Goal: Navigation & Orientation: Understand site structure

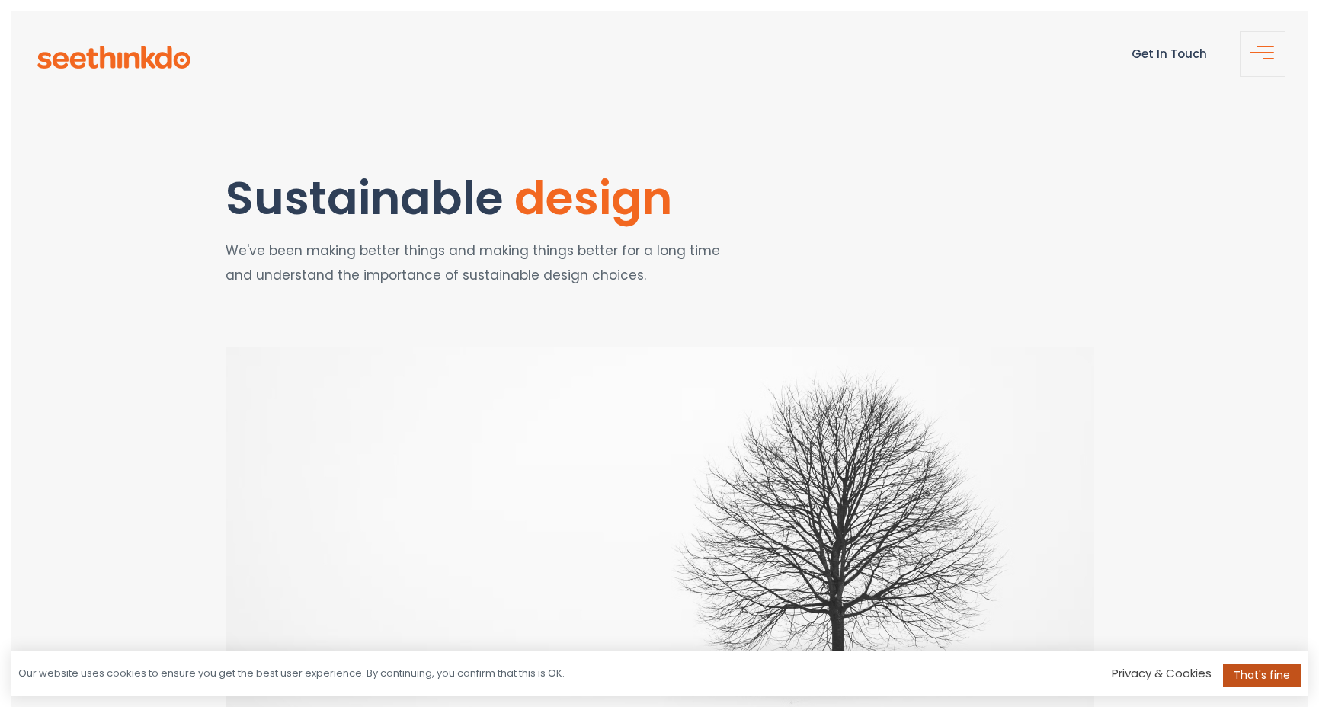
click at [1251, 671] on link "That's fine" at bounding box center [1262, 676] width 78 height 24
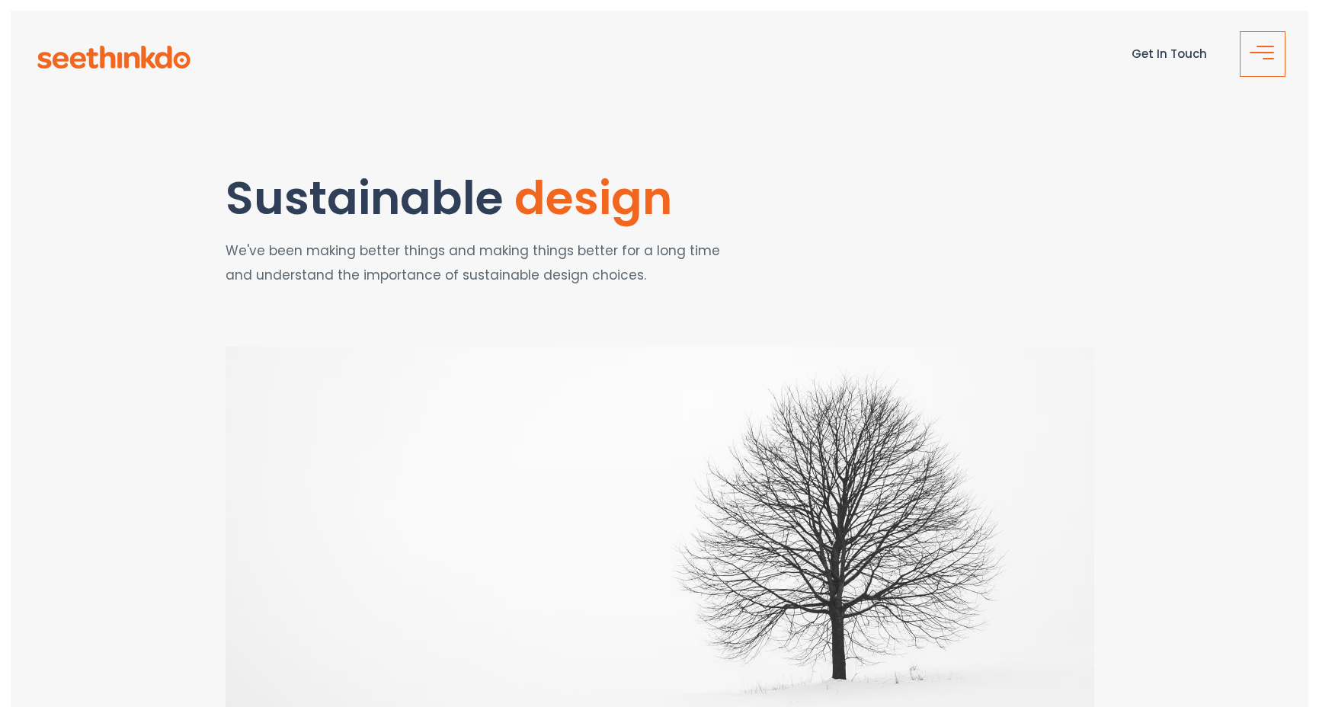
click at [1268, 58] on span "button" at bounding box center [1268, 59] width 11 height 2
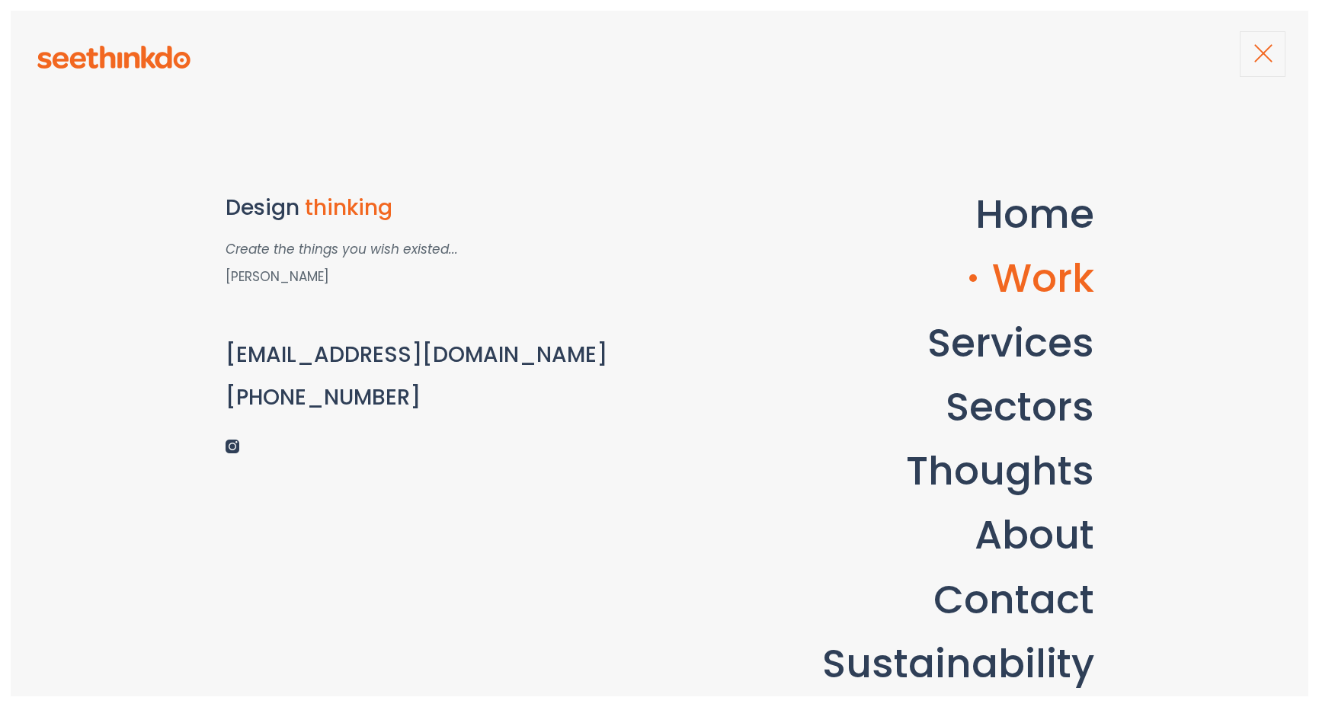
click at [1067, 279] on link "Work" at bounding box center [1031, 278] width 125 height 56
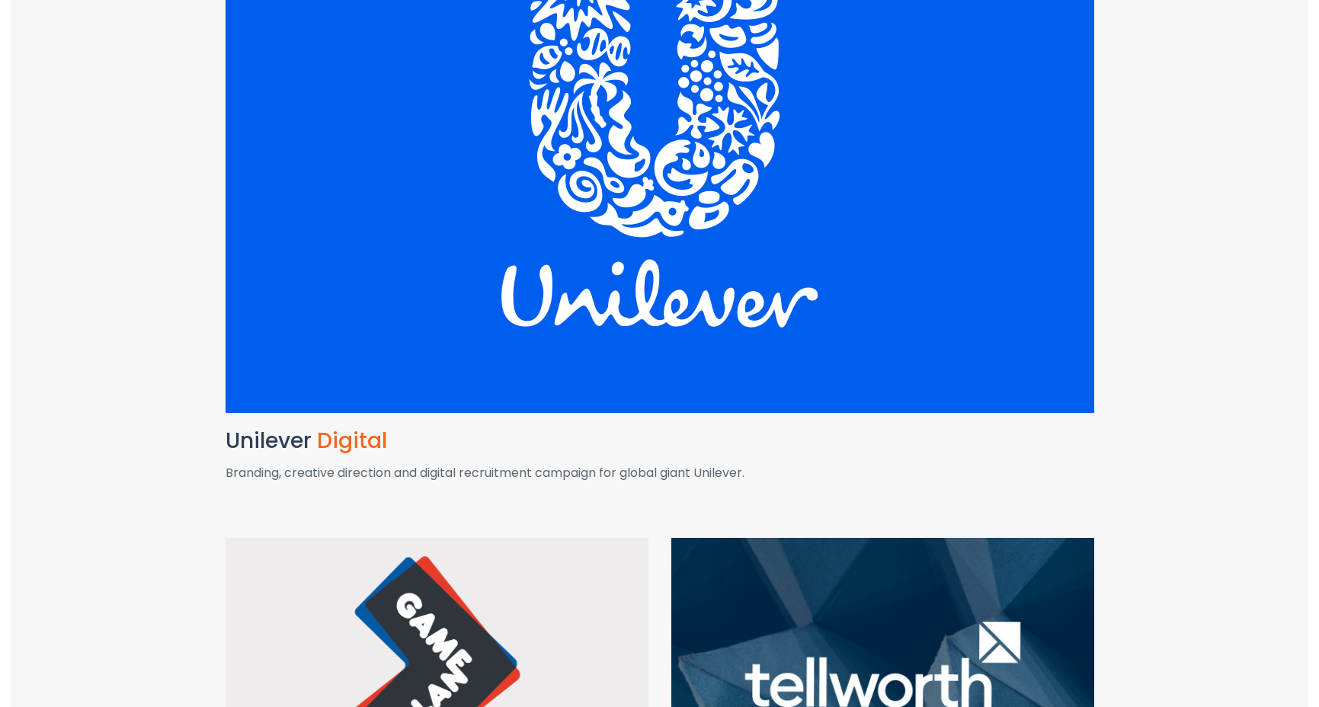
scroll to position [486, 0]
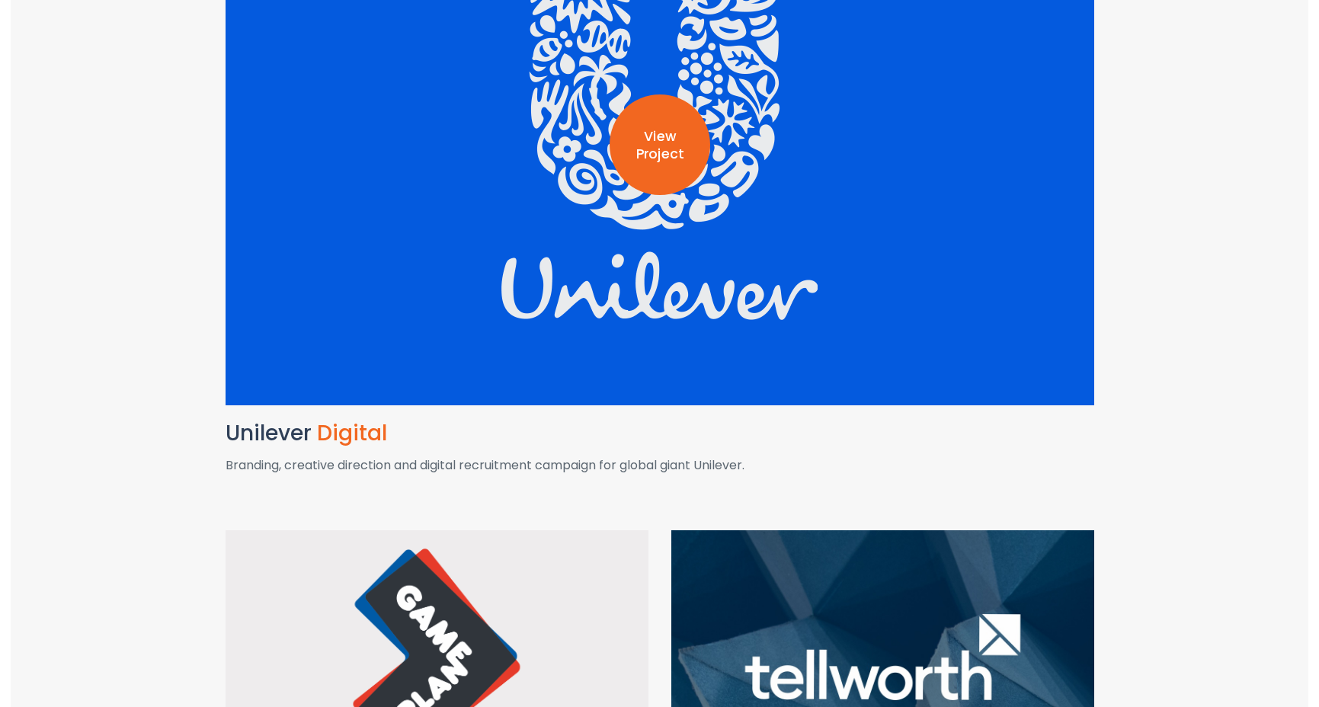
click at [656, 165] on div "View Project" at bounding box center [660, 145] width 101 height 101
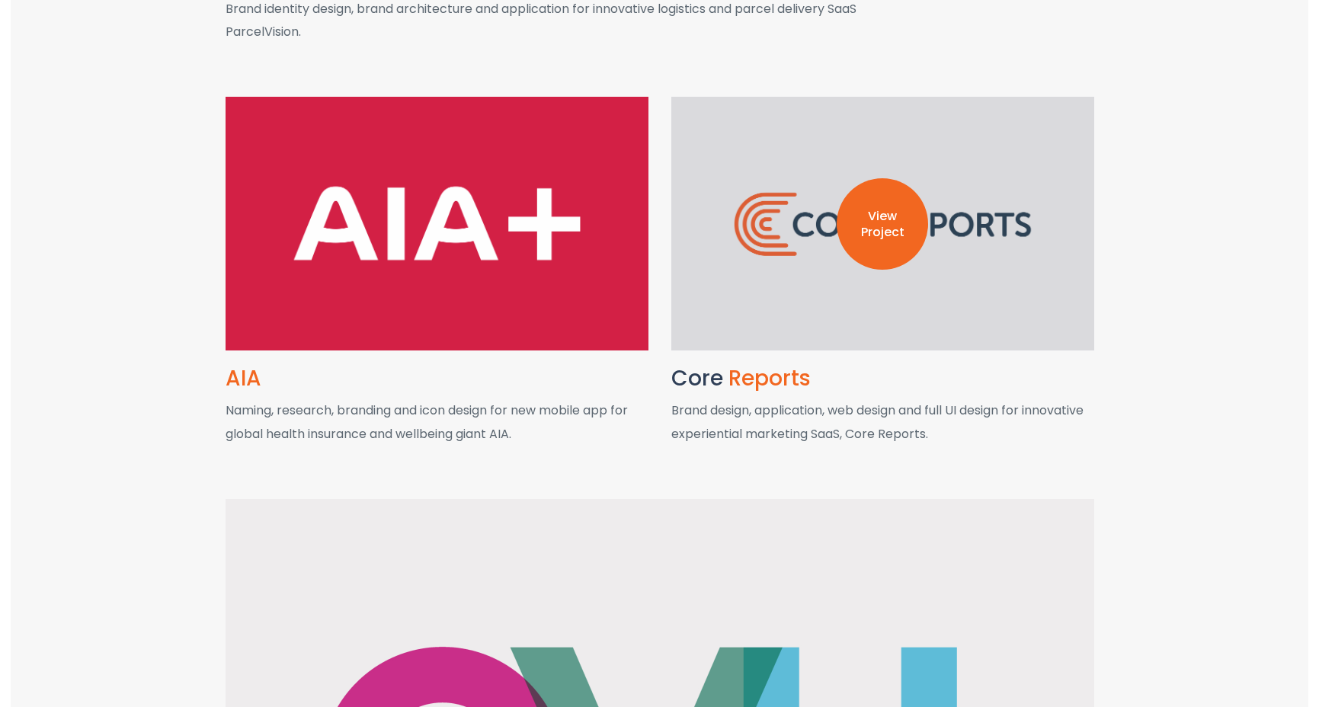
scroll to position [3068, 0]
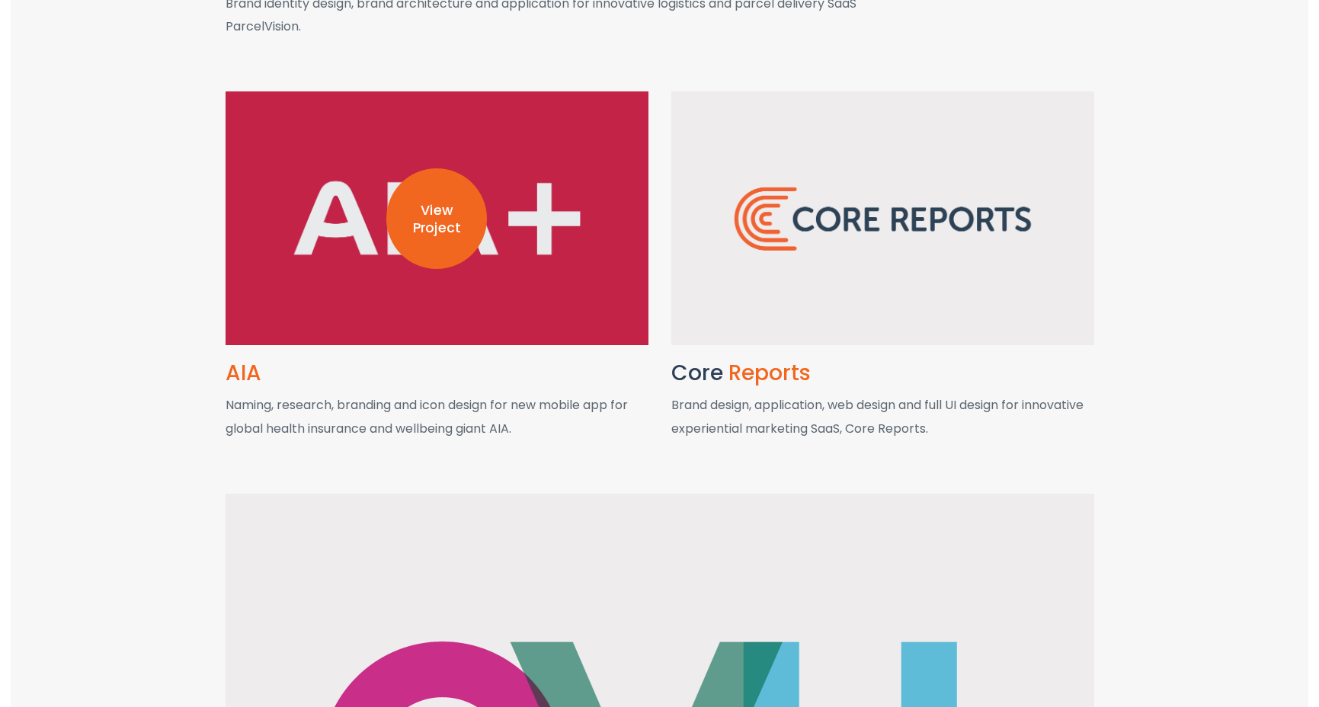
click at [409, 209] on p "View Project" at bounding box center [436, 219] width 101 height 35
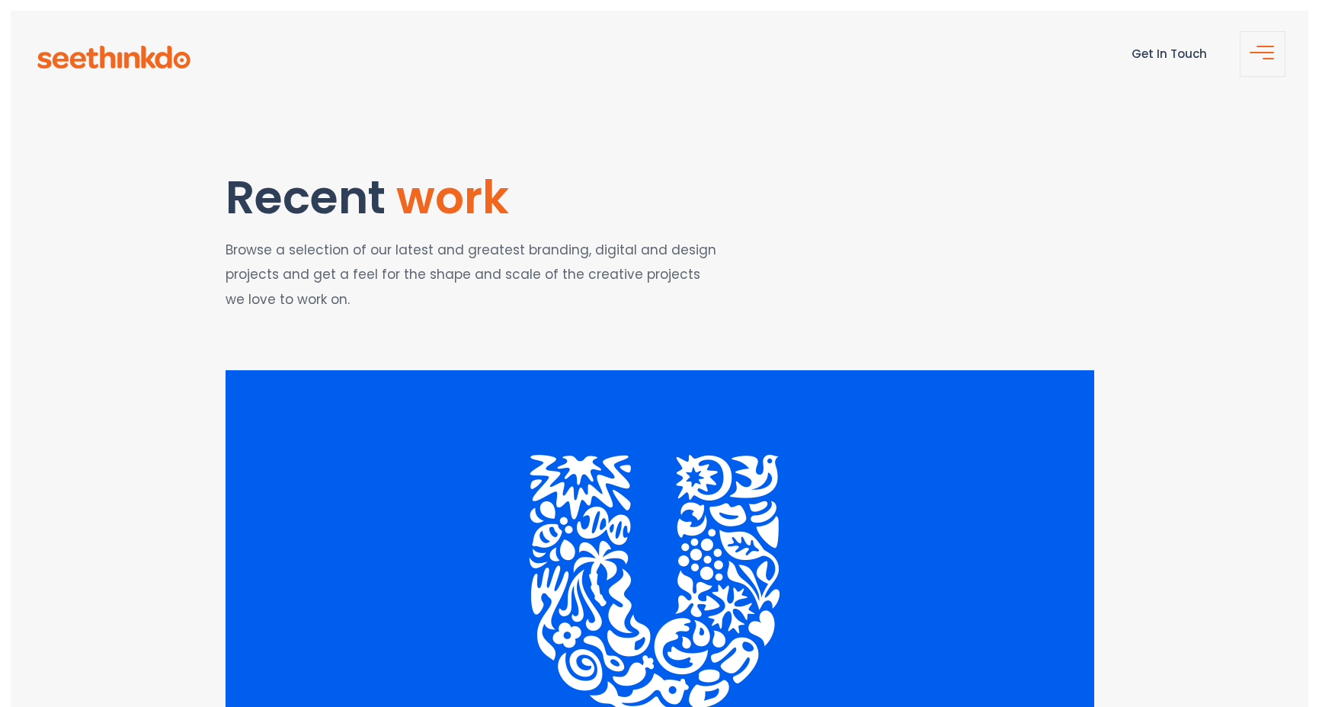
scroll to position [0, 0]
click at [1267, 58] on span "button" at bounding box center [1268, 59] width 11 height 2
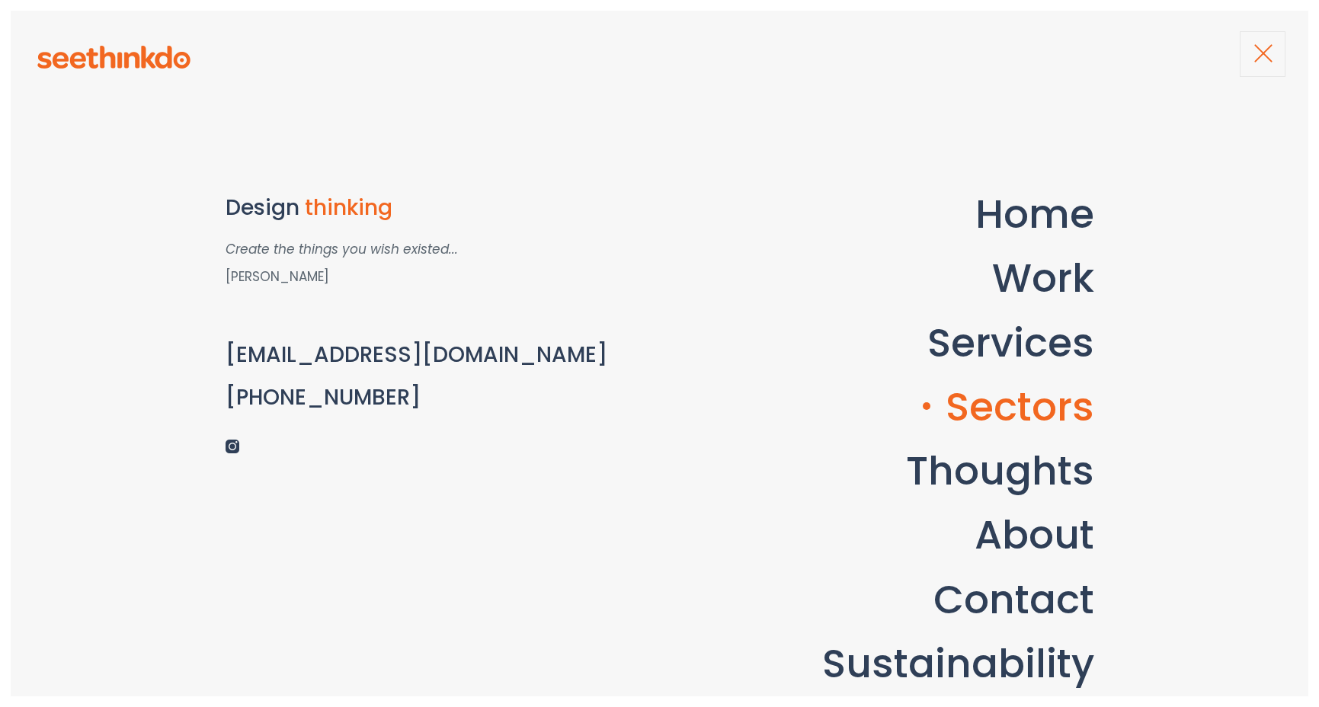
click at [1018, 406] on link "Sectors" at bounding box center [1008, 407] width 171 height 56
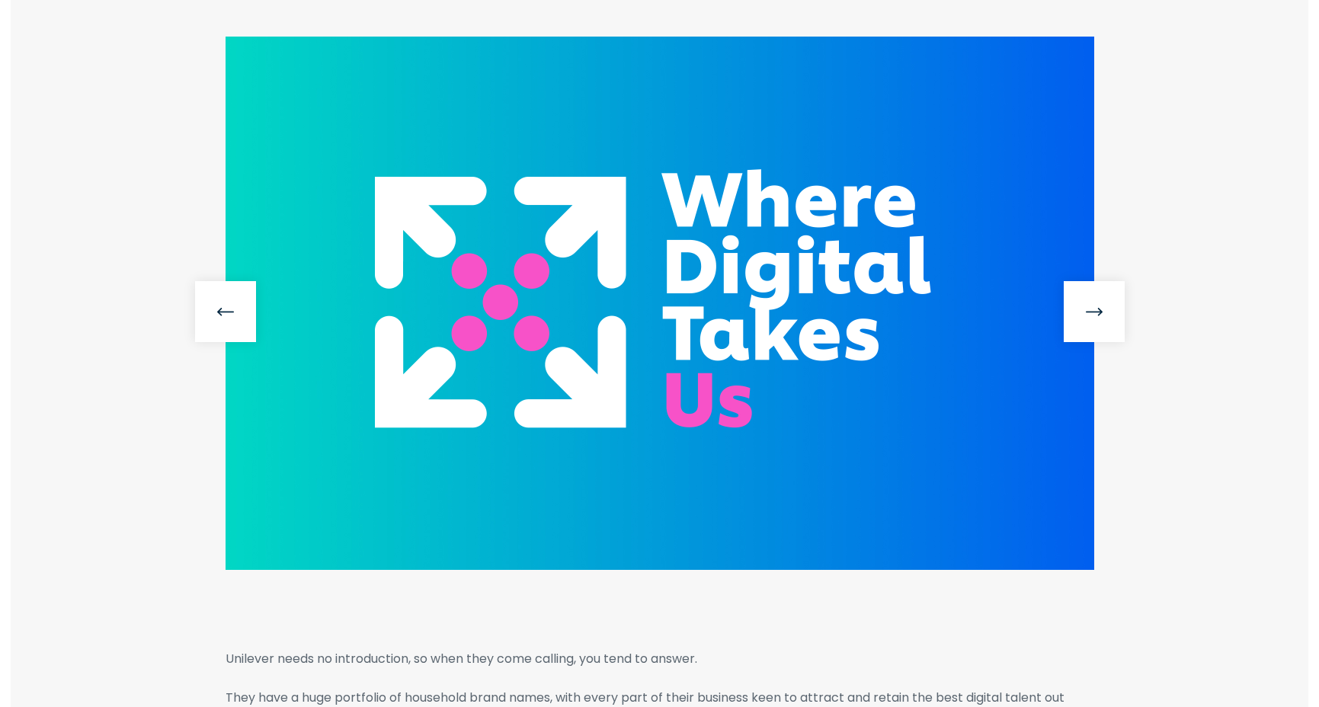
scroll to position [306, 0]
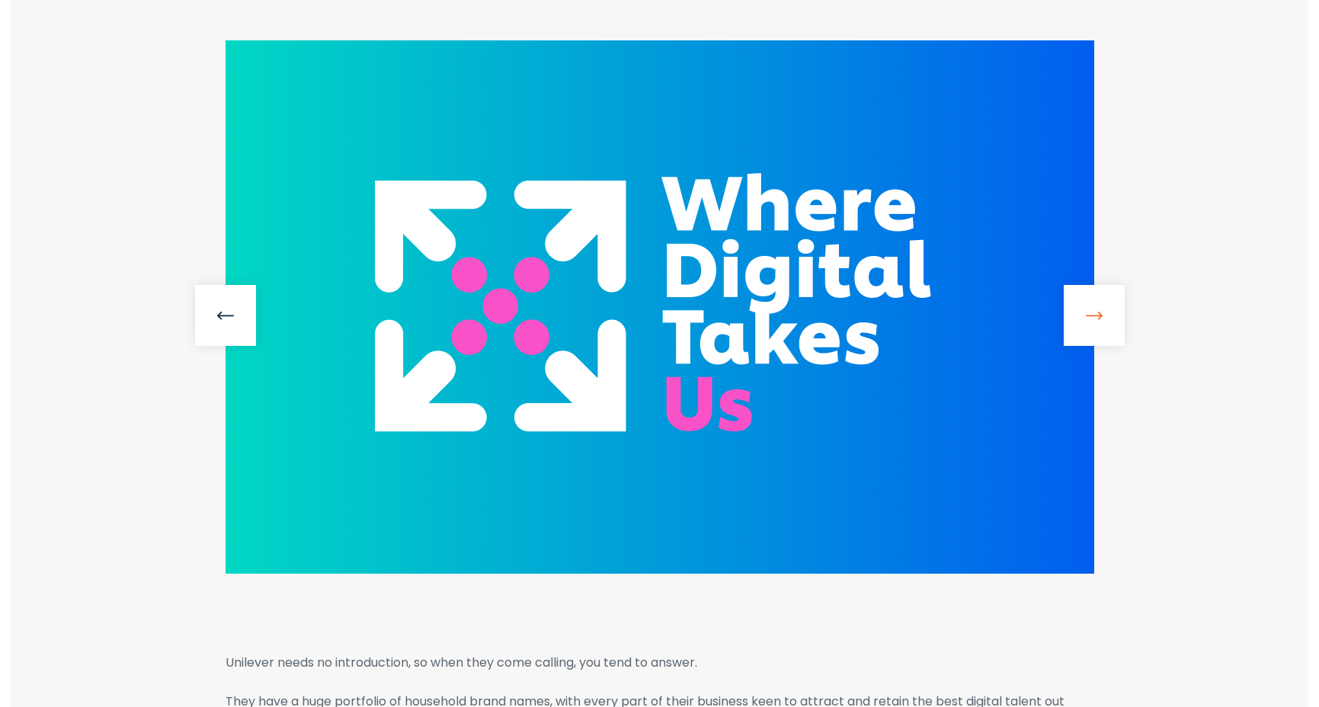
click at [1078, 313] on link at bounding box center [1094, 315] width 61 height 61
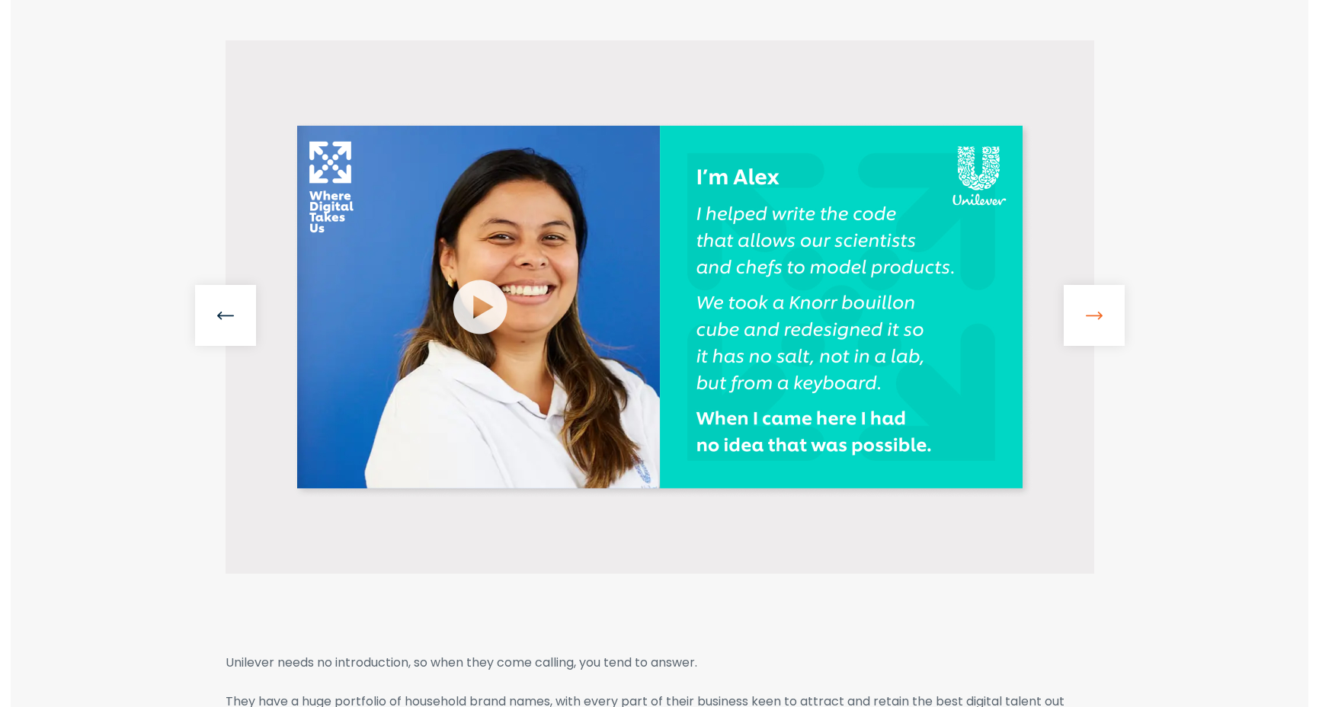
click at [1086, 312] on link at bounding box center [1094, 315] width 61 height 61
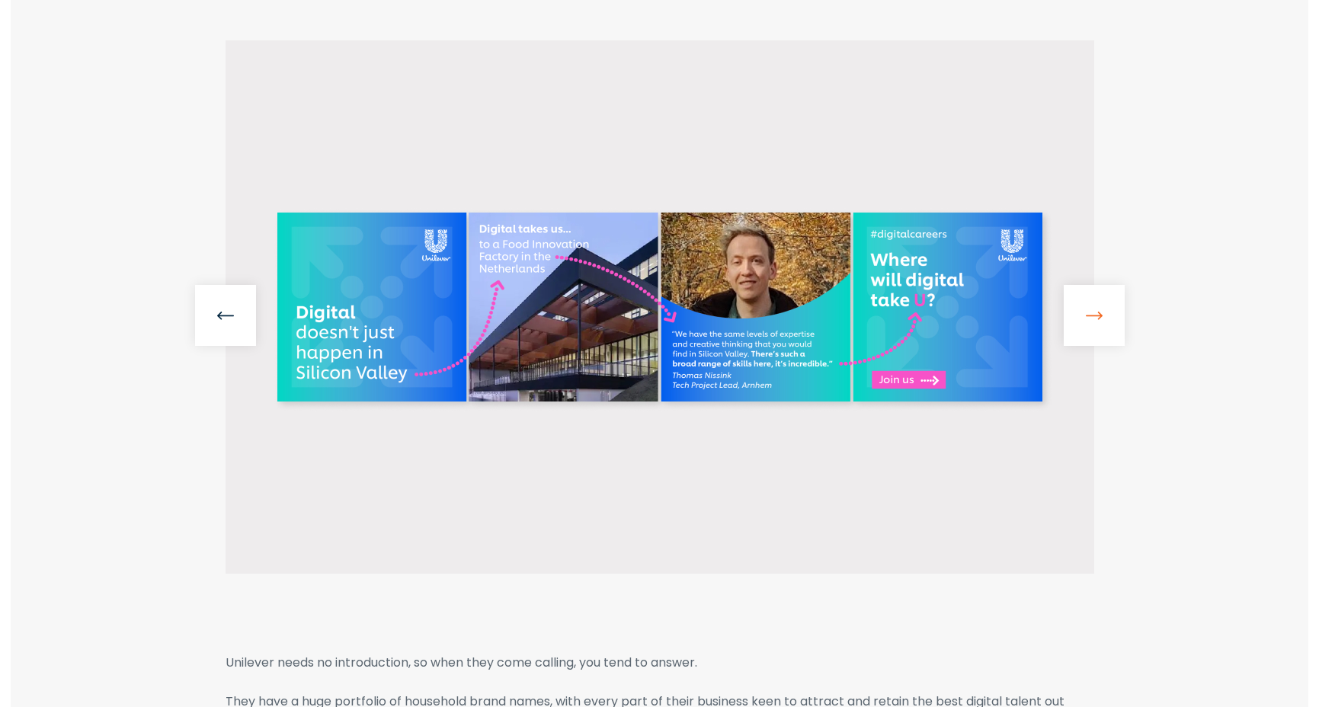
click at [1086, 312] on link at bounding box center [1094, 315] width 61 height 61
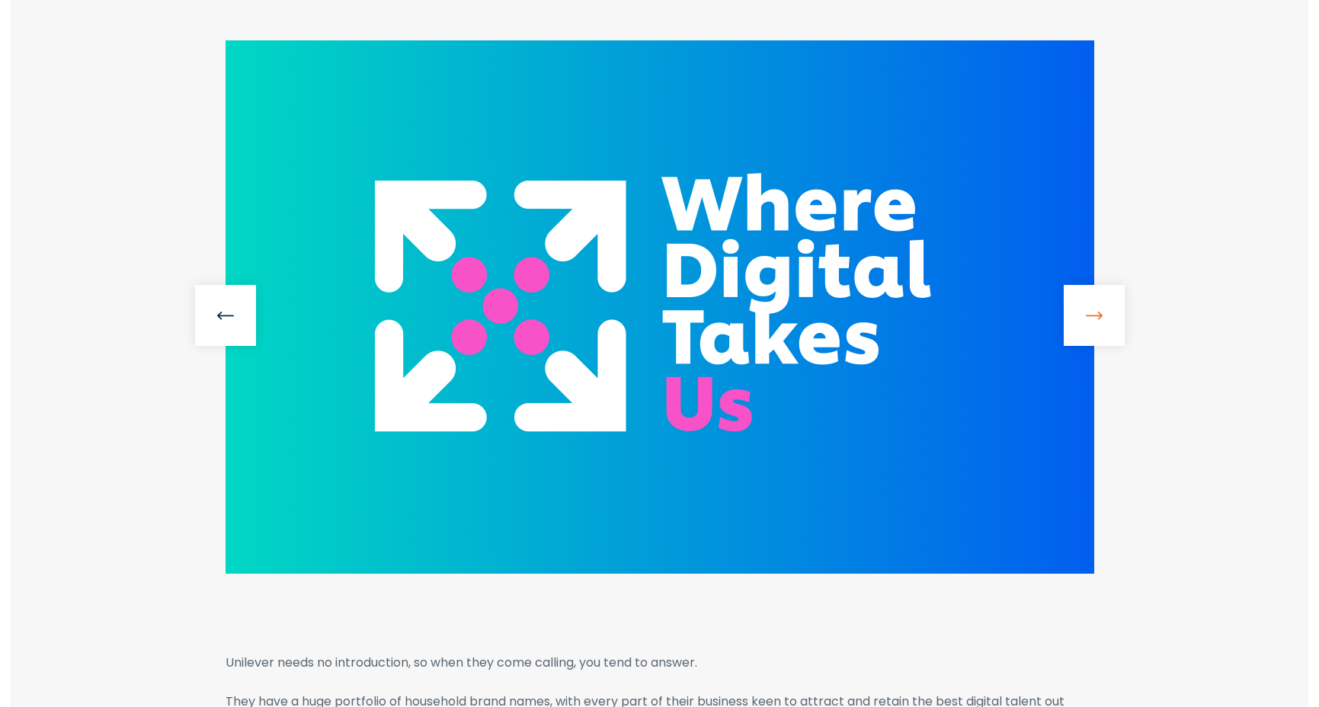
click at [1086, 312] on link at bounding box center [1094, 315] width 61 height 61
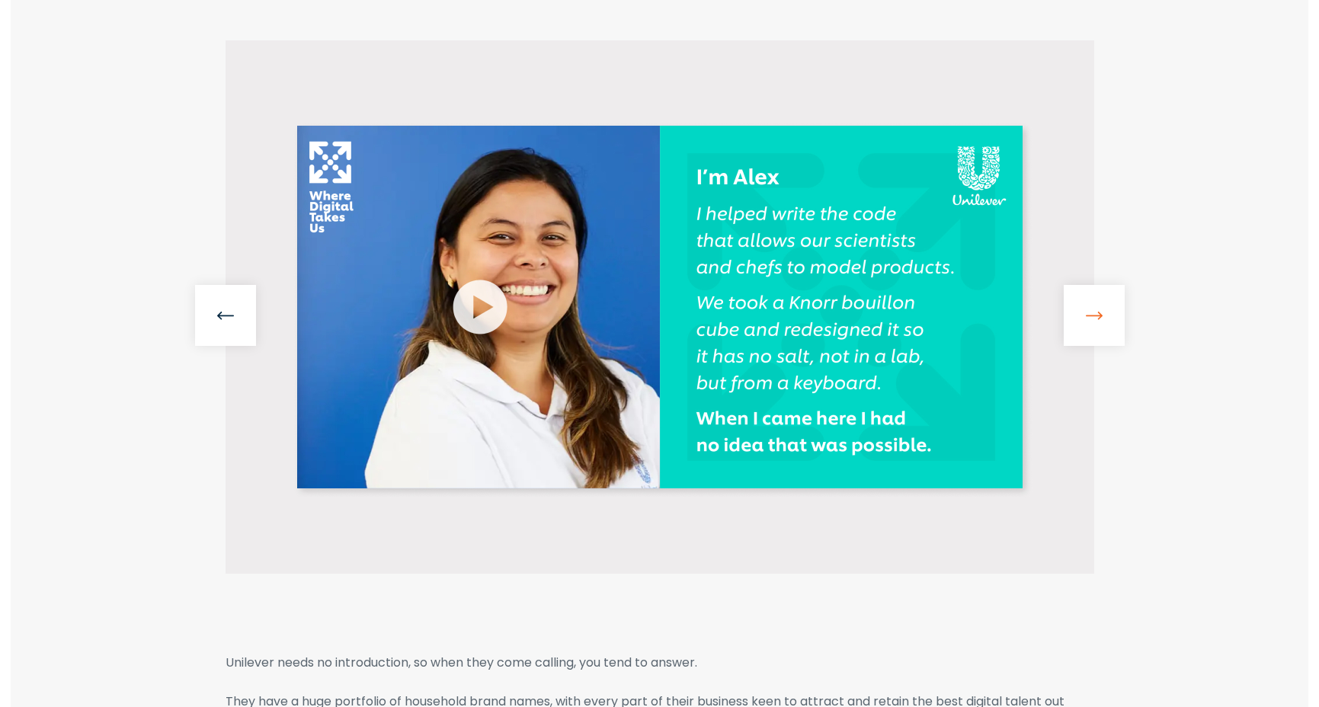
click at [1086, 312] on link at bounding box center [1094, 315] width 61 height 61
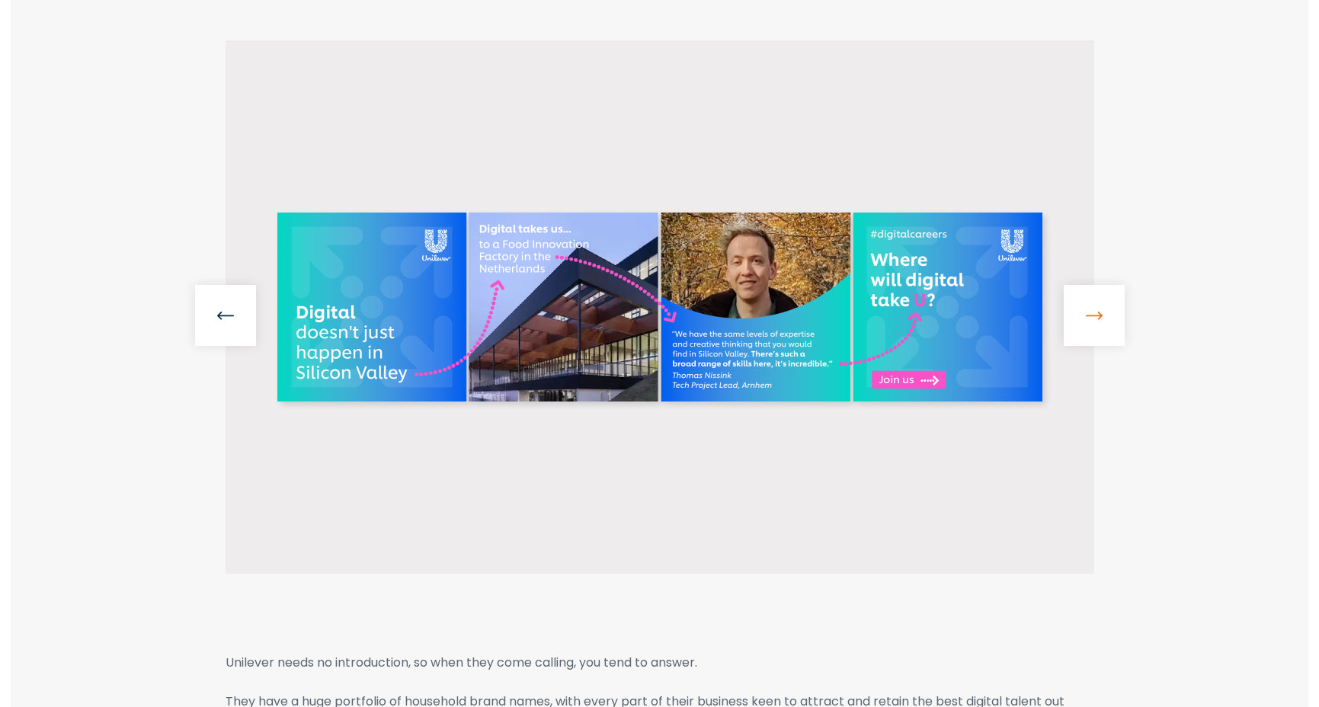
click at [1086, 312] on link at bounding box center [1094, 315] width 61 height 61
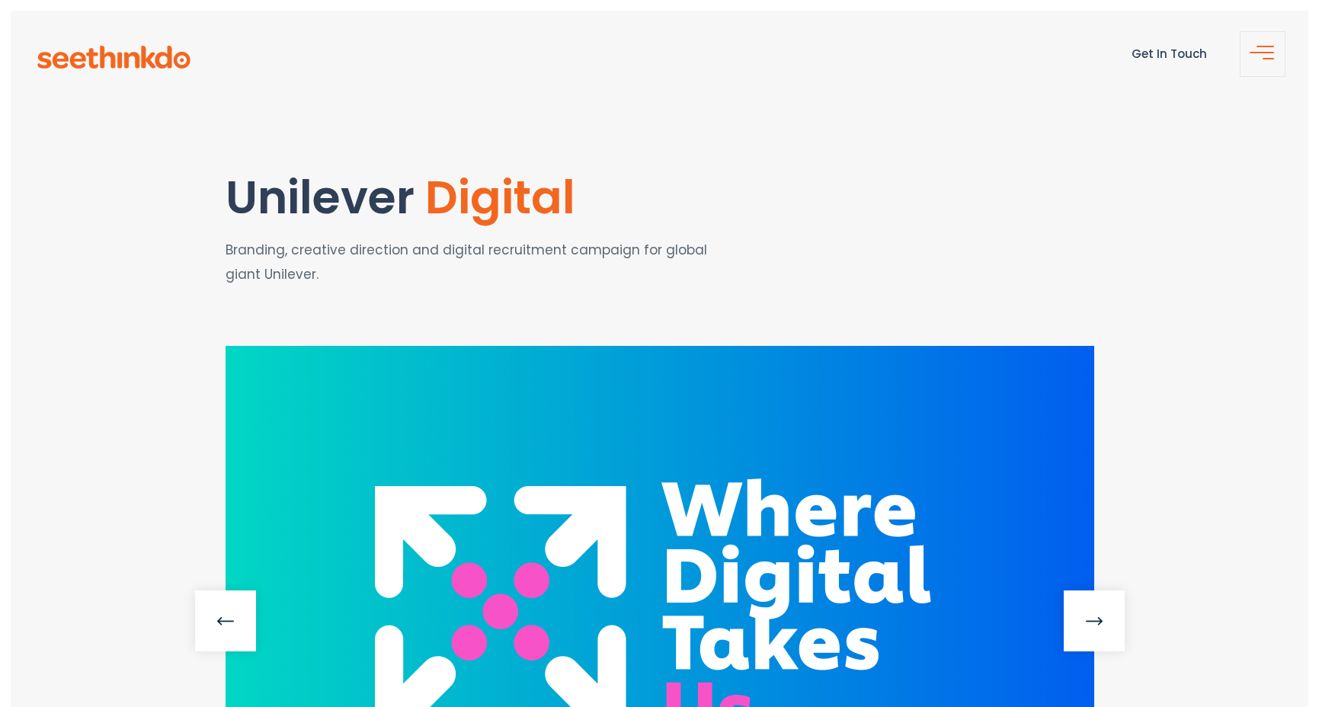
scroll to position [0, 0]
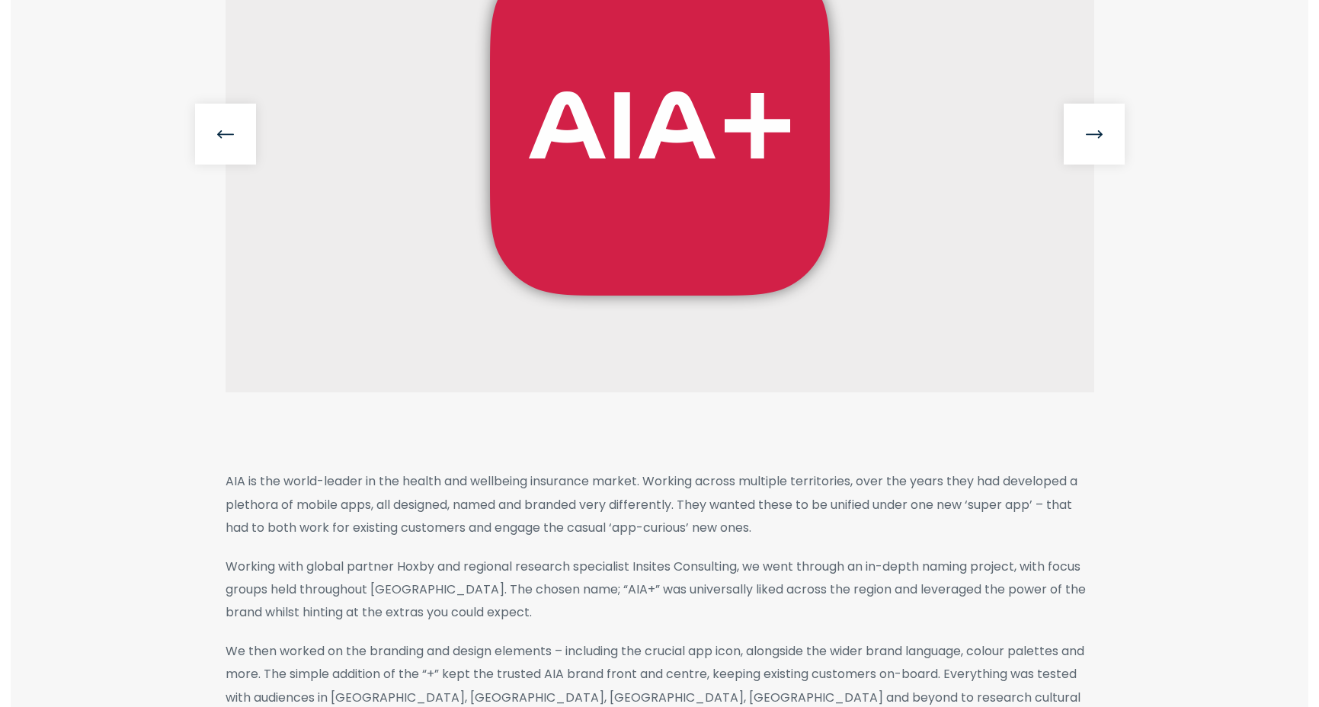
scroll to position [490, 0]
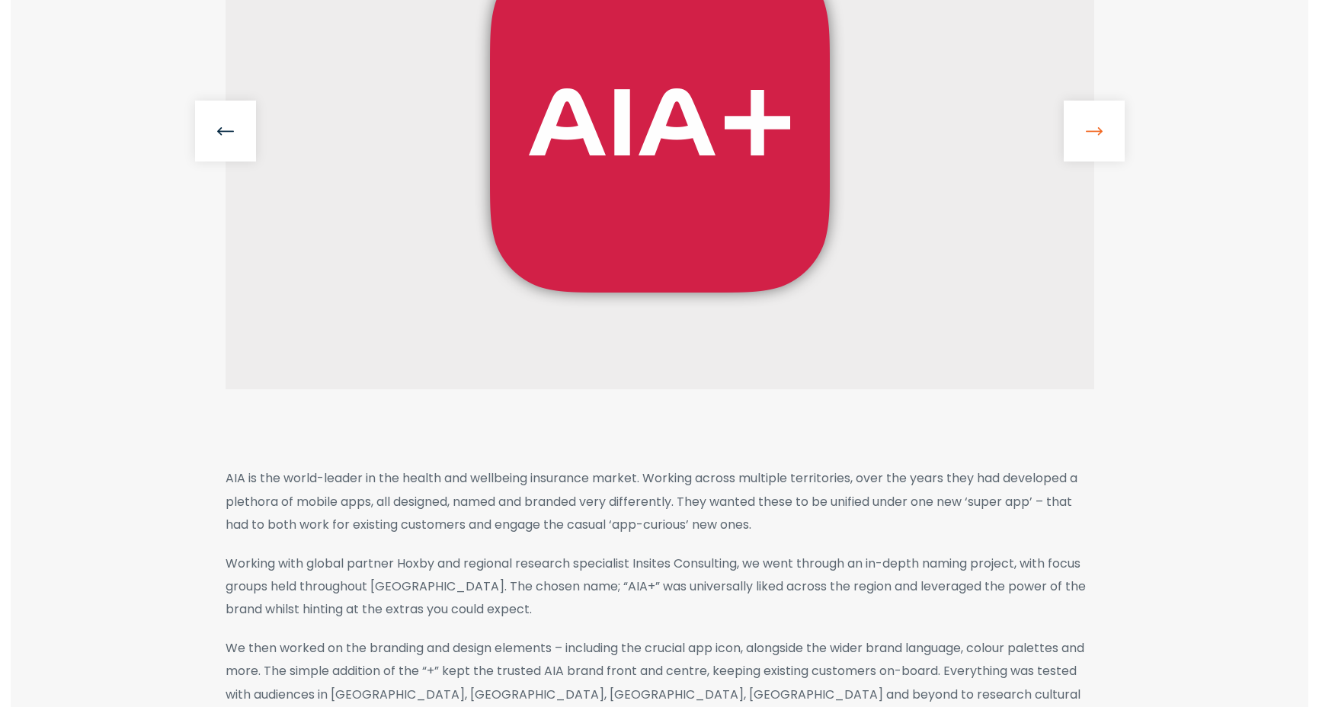
click at [1104, 132] on link at bounding box center [1094, 131] width 61 height 61
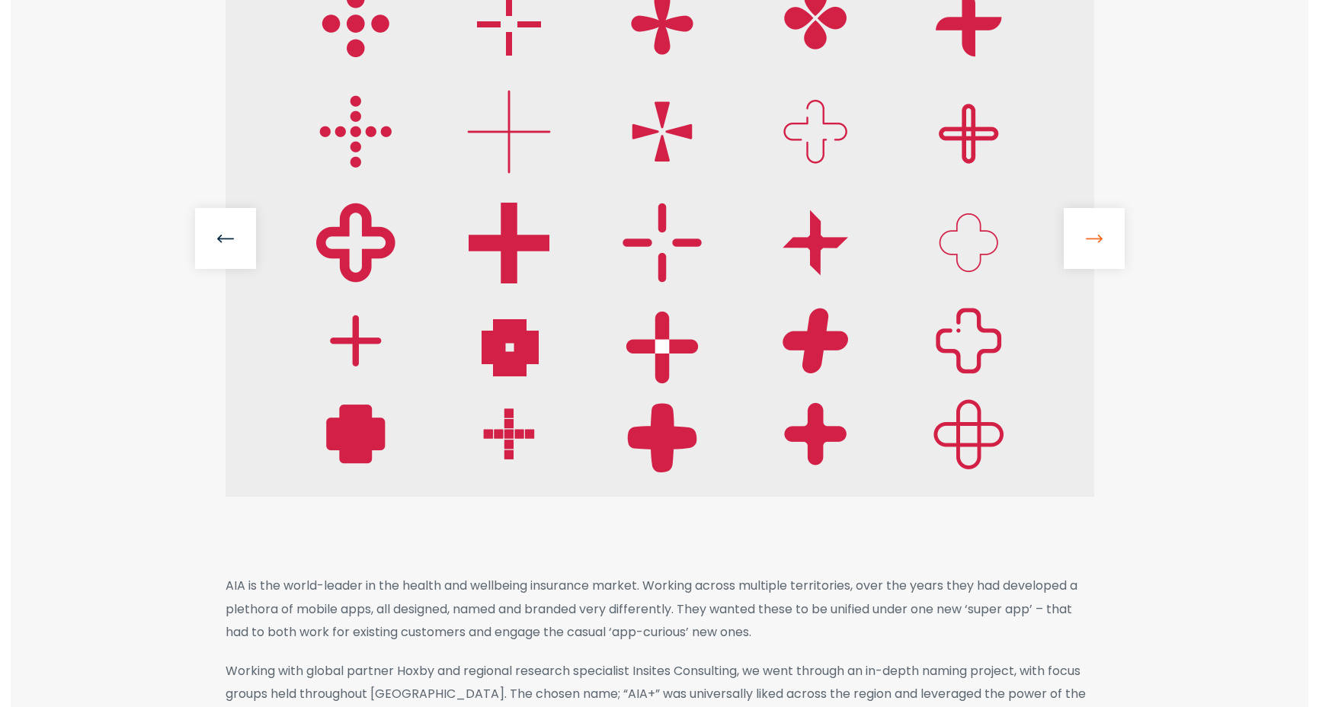
scroll to position [383, 0]
click at [1099, 235] on link at bounding box center [1094, 238] width 61 height 61
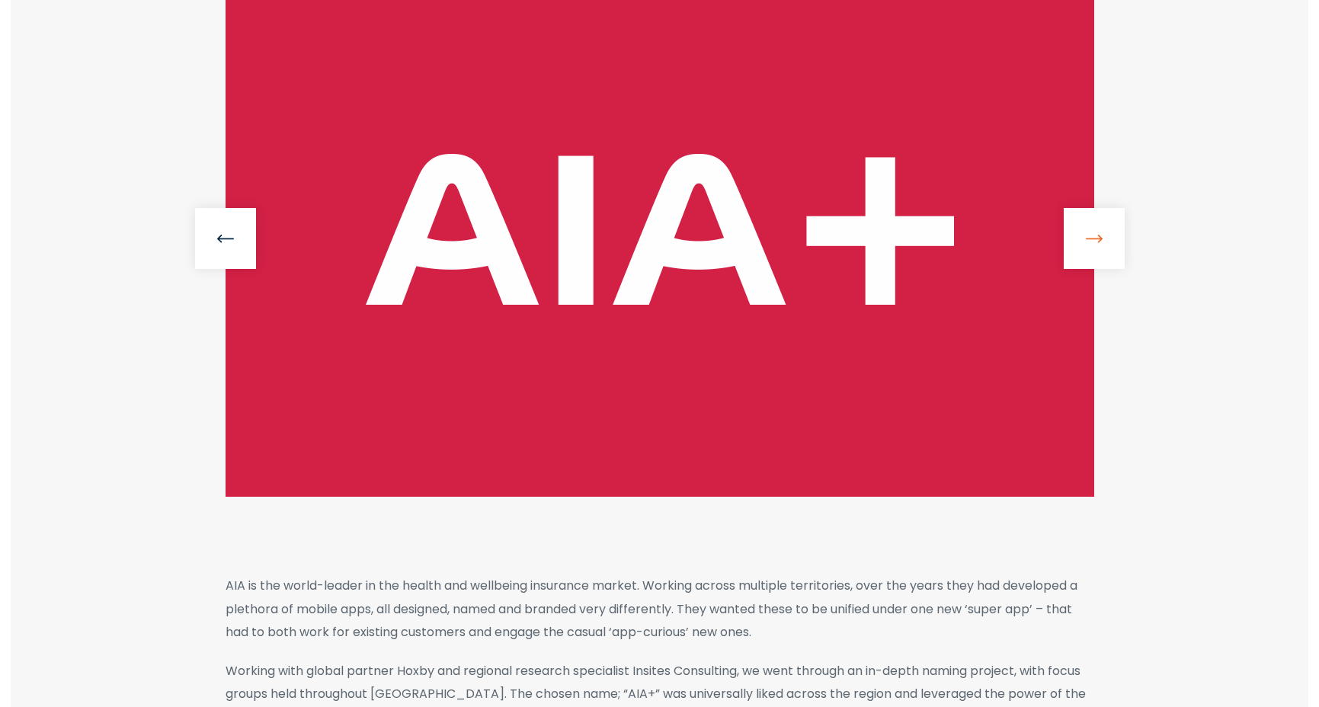
click at [1099, 235] on link at bounding box center [1094, 238] width 61 height 61
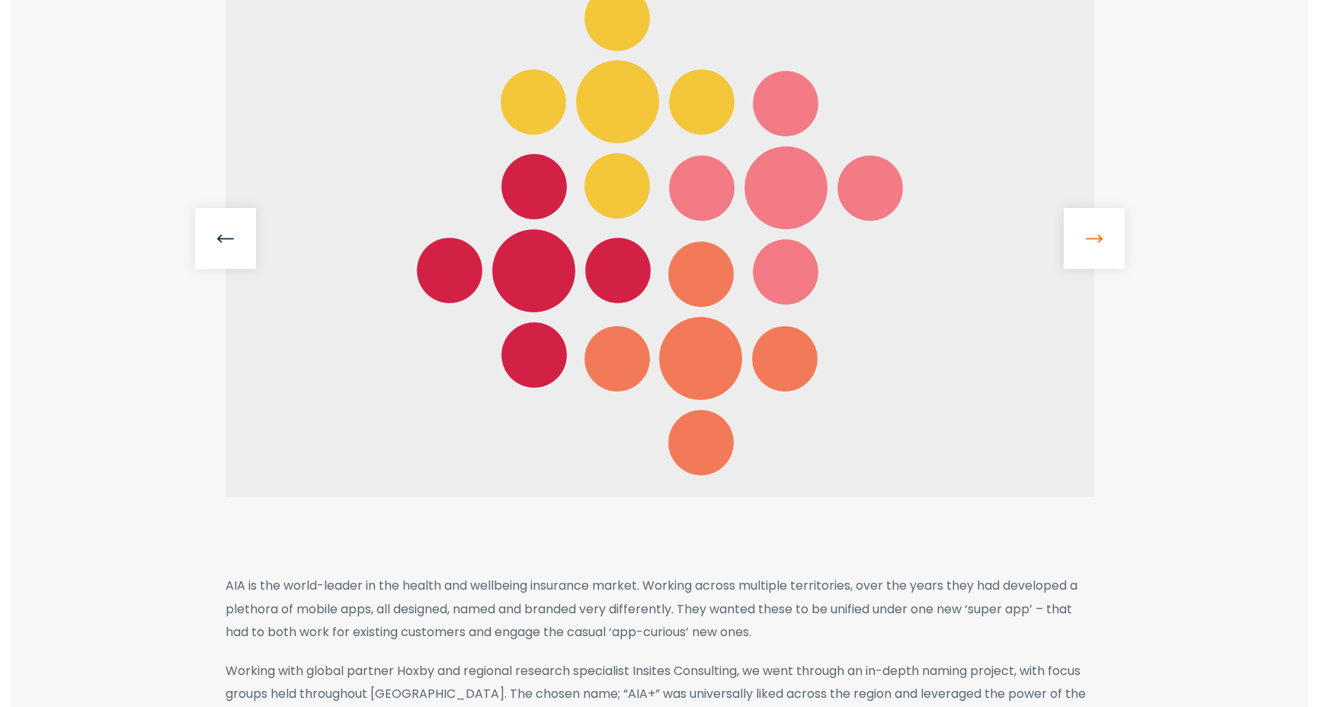
click at [1099, 235] on link at bounding box center [1094, 238] width 61 height 61
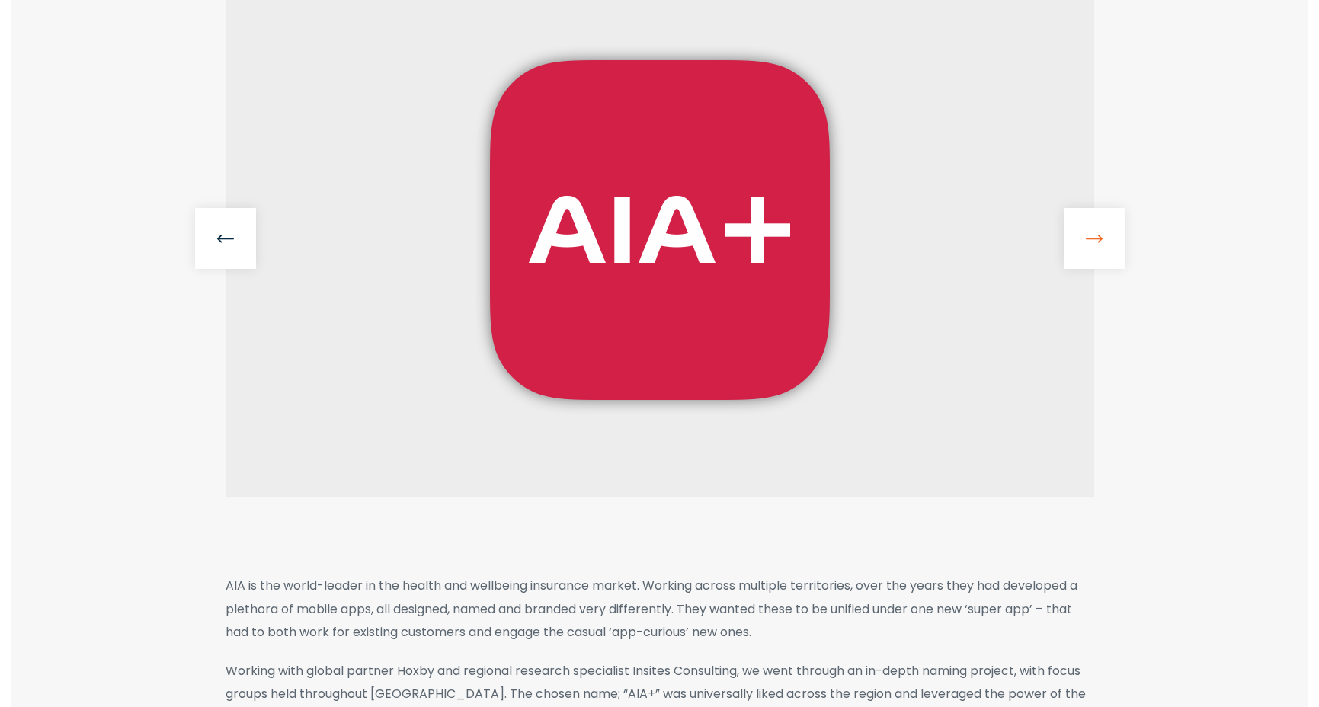
click at [1099, 235] on link at bounding box center [1094, 238] width 61 height 61
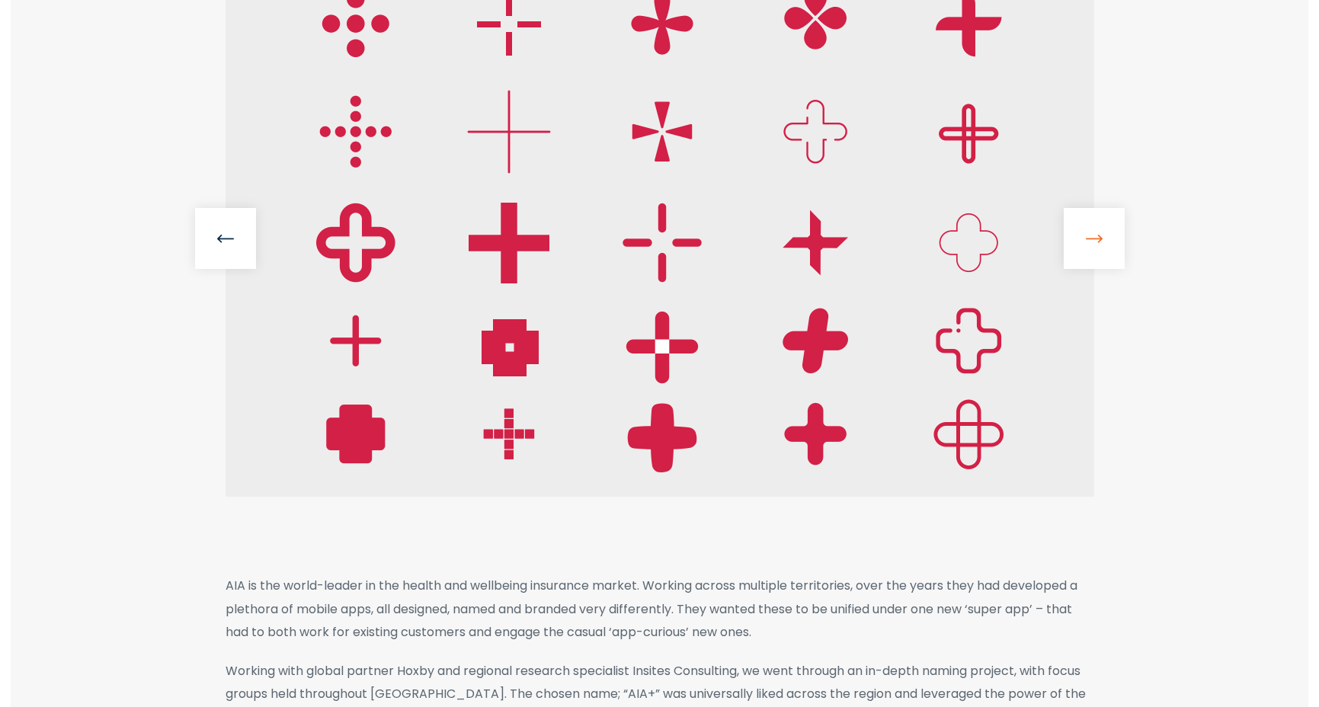
click at [1099, 235] on link at bounding box center [1094, 238] width 61 height 61
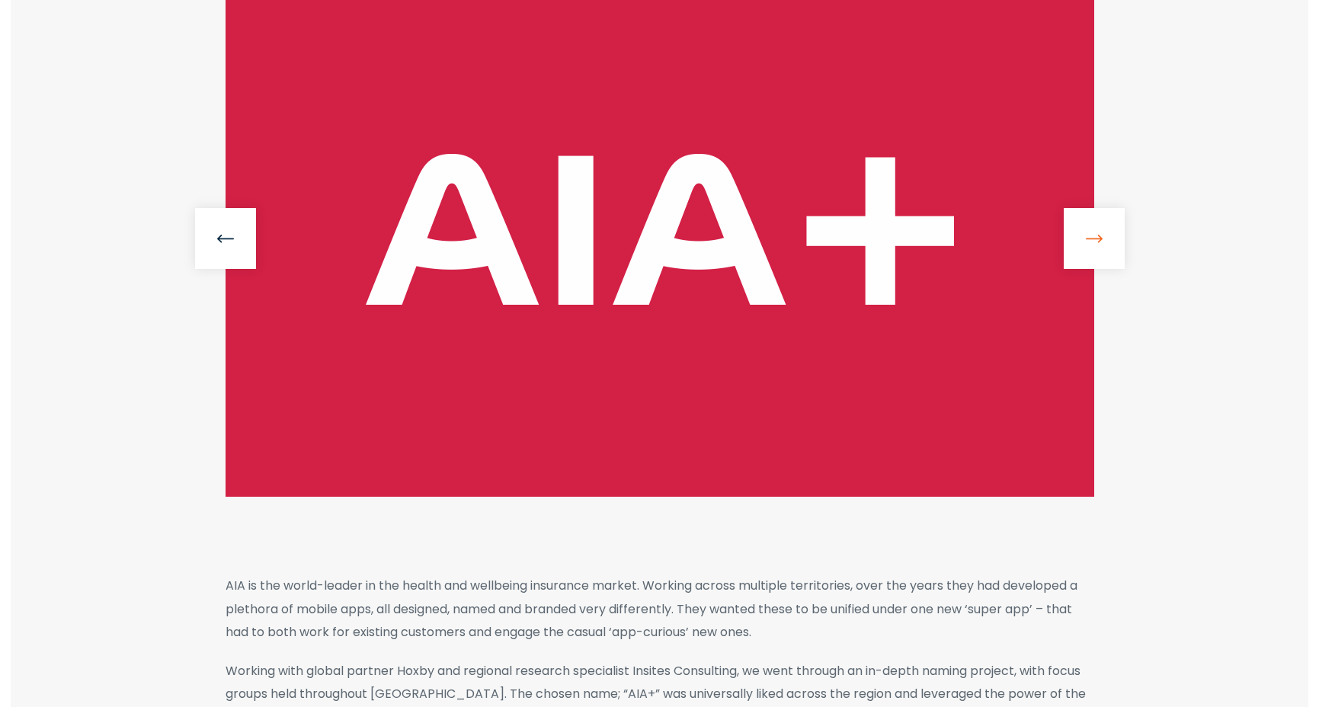
click at [1099, 235] on link at bounding box center [1094, 238] width 61 height 61
